Goal: Transaction & Acquisition: Purchase product/service

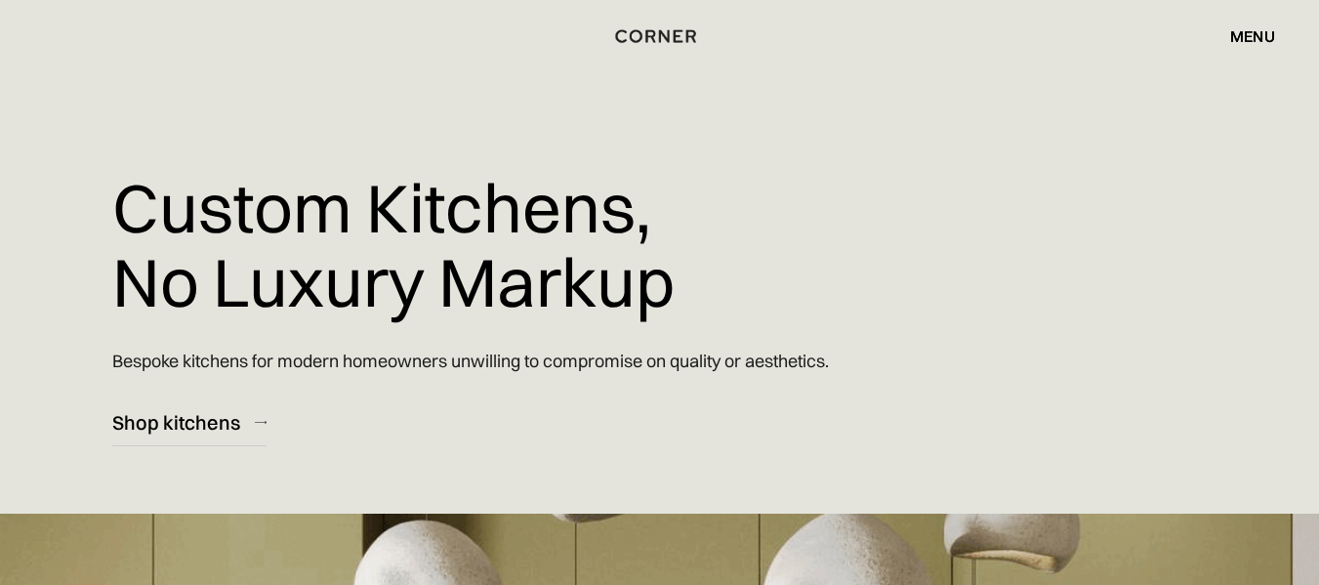
click at [1267, 34] on div "menu" at bounding box center [1252, 36] width 45 height 16
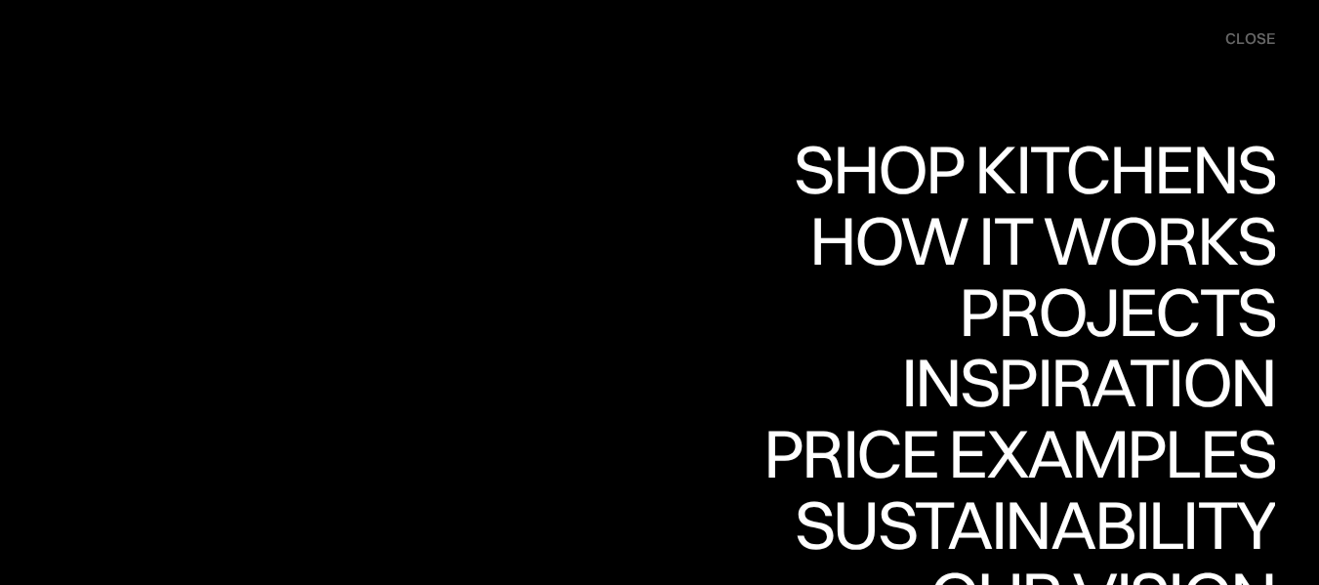
scroll to position [11287, 0]
click at [1262, 35] on div "close" at bounding box center [1250, 38] width 50 height 21
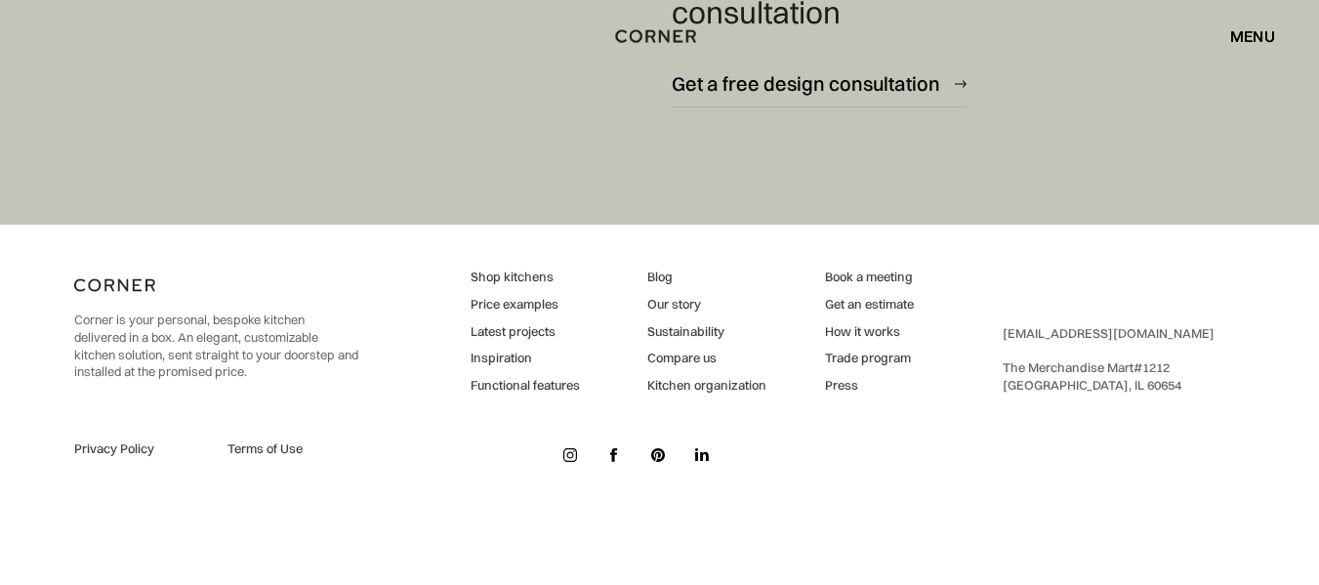
click at [519, 281] on link "Shop kitchens" at bounding box center [524, 277] width 109 height 18
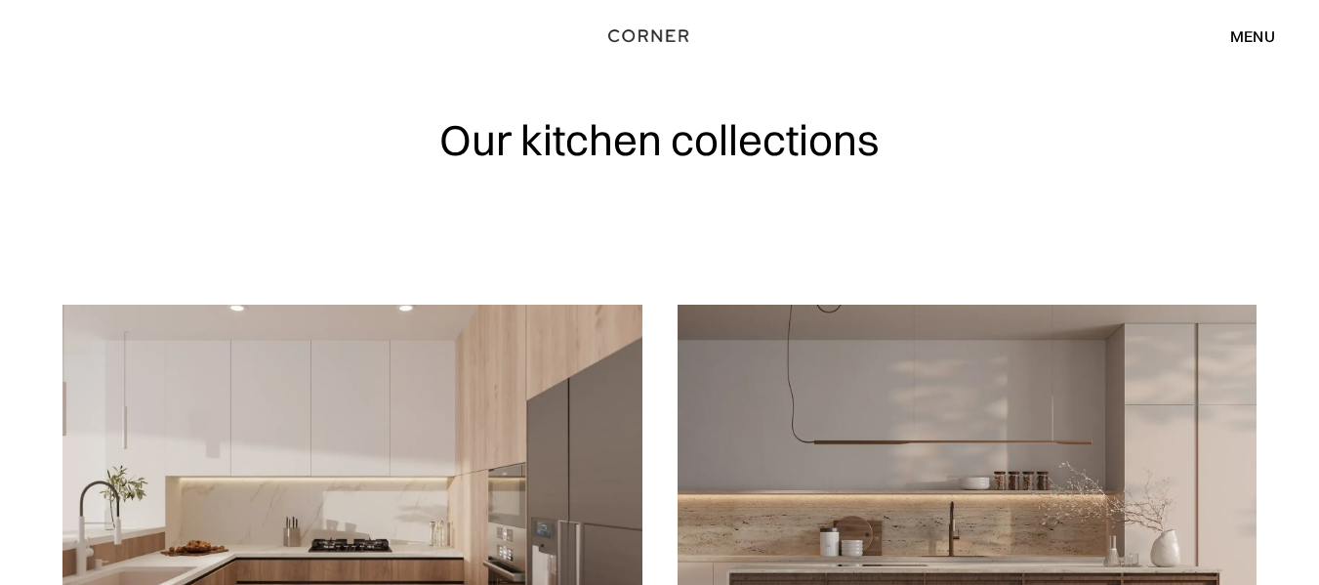
click at [631, 34] on img "home" at bounding box center [648, 35] width 80 height 25
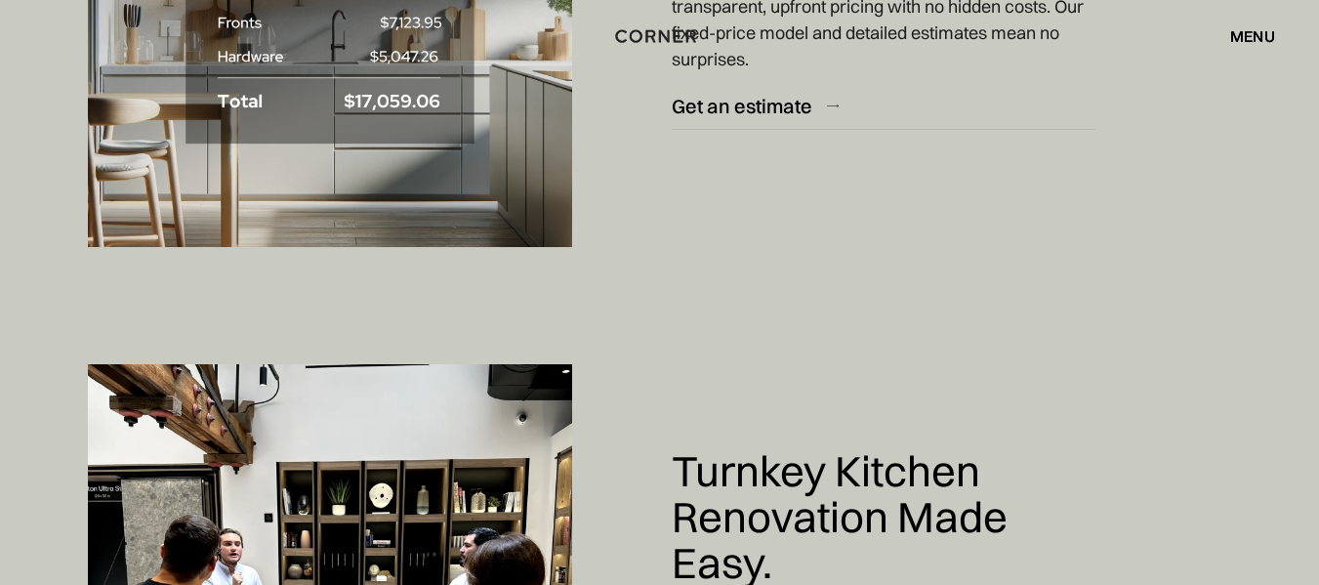
scroll to position [7572, 0]
click at [754, 115] on div "Get an estimate" at bounding box center [742, 107] width 141 height 26
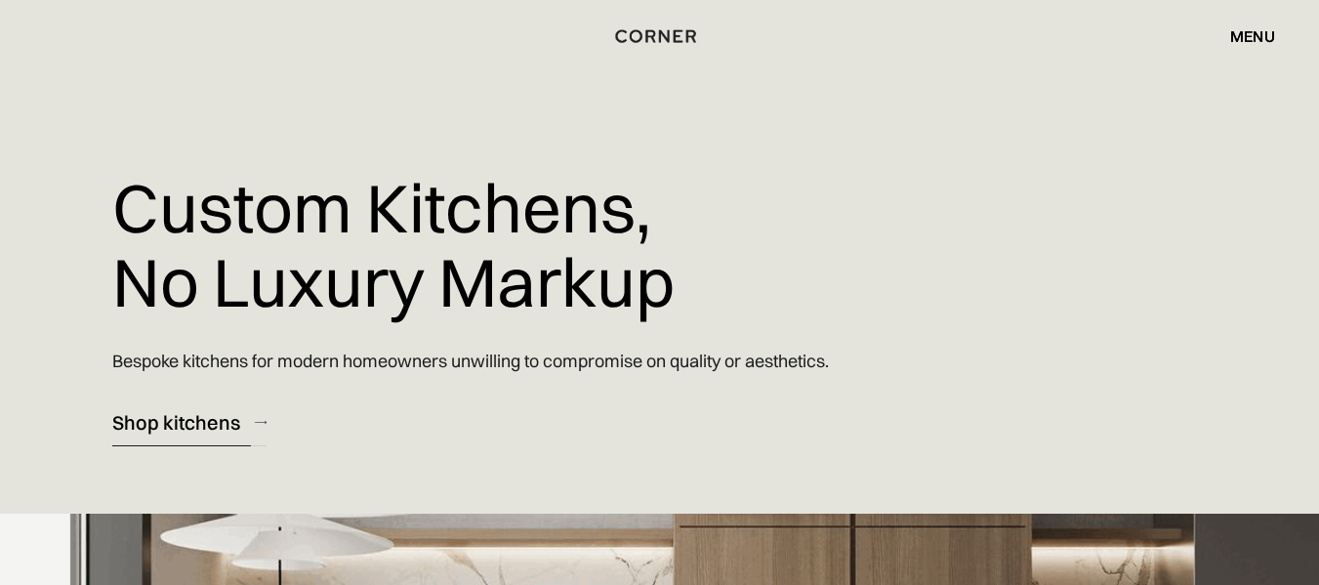
click at [247, 417] on link "Shop kitchens" at bounding box center [189, 422] width 154 height 48
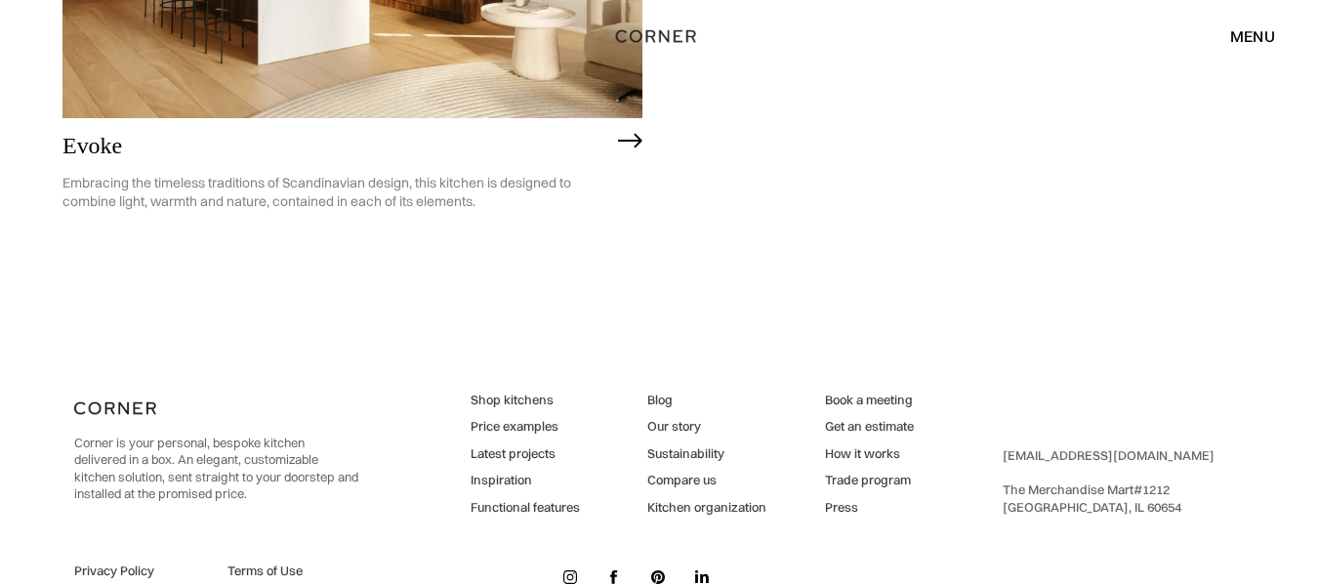
scroll to position [5081, 0]
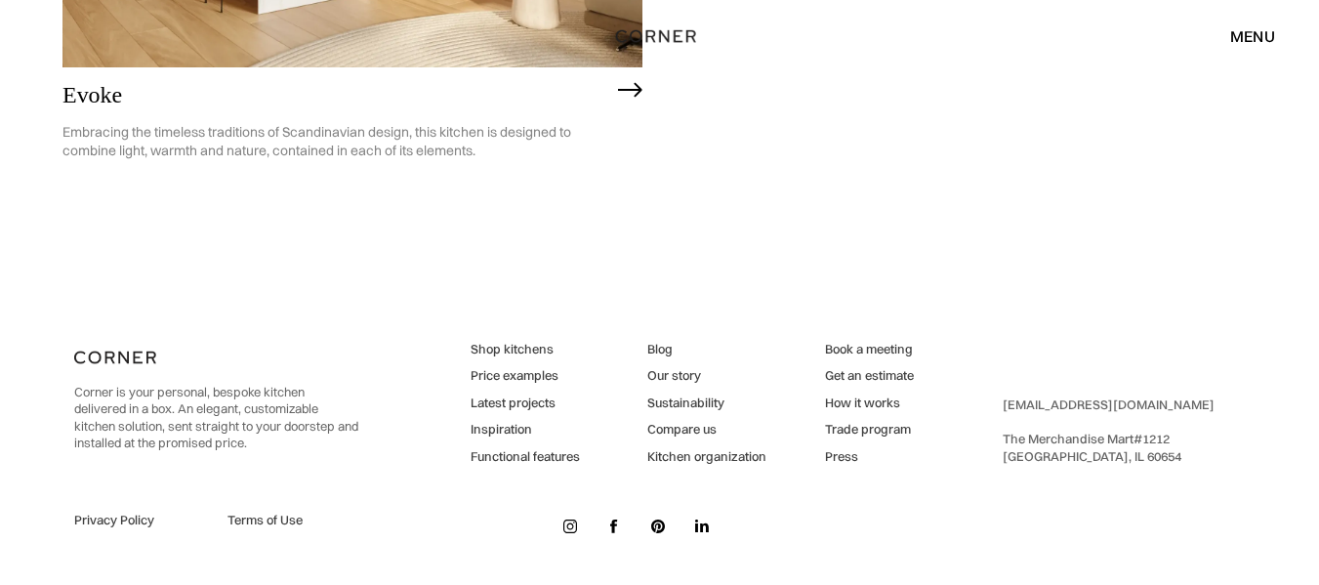
click at [509, 351] on link "Shop kitchens" at bounding box center [524, 350] width 109 height 18
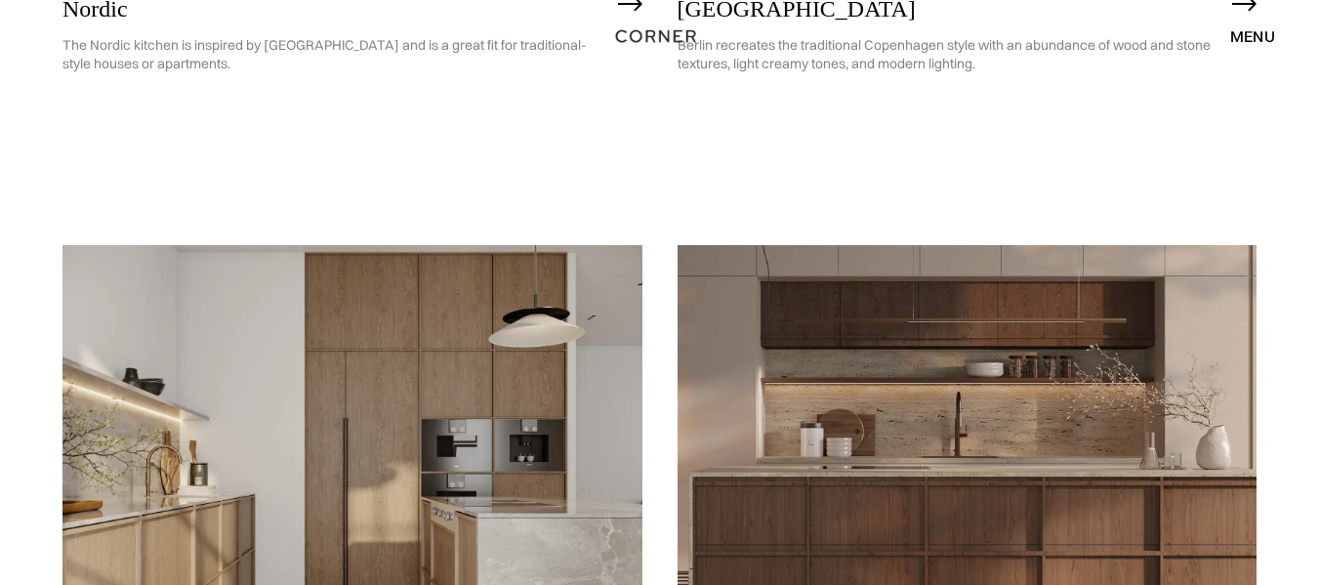
scroll to position [1515, 0]
